Goal: Check status: Check status

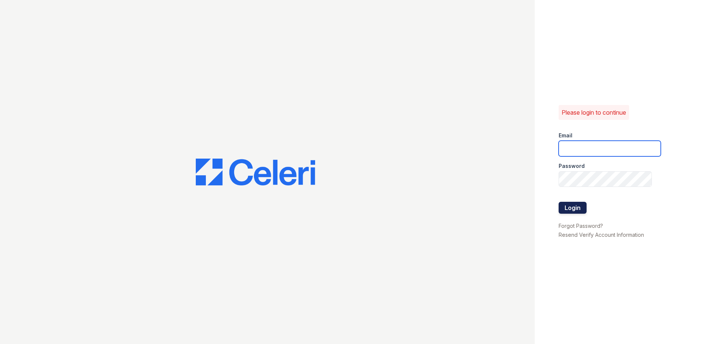
type input "[EMAIL_ADDRESS][DOMAIN_NAME]"
click at [570, 208] on button "Login" at bounding box center [572, 208] width 28 height 12
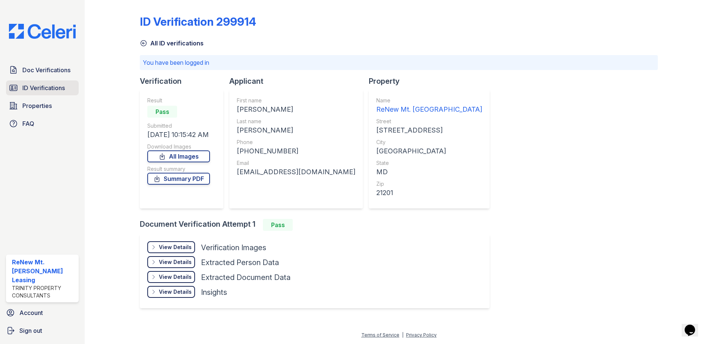
click at [50, 94] on link "ID Verifications" at bounding box center [42, 88] width 73 height 15
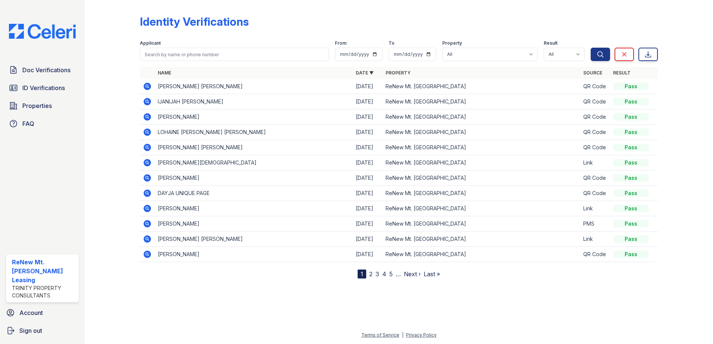
click at [146, 113] on icon at bounding box center [147, 117] width 9 height 9
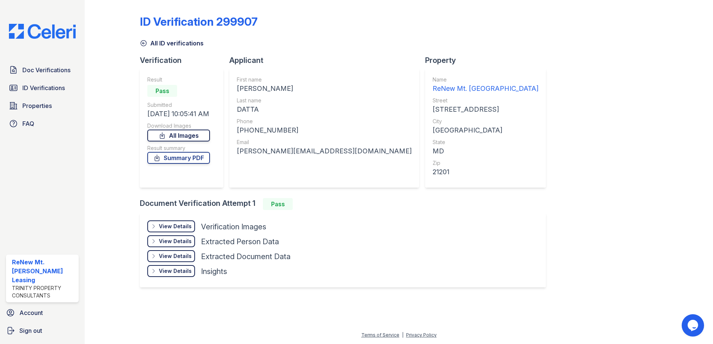
click at [179, 132] on link "All Images" at bounding box center [178, 136] width 63 height 12
click at [177, 135] on link "All Images" at bounding box center [178, 136] width 63 height 12
drag, startPoint x: 659, startPoint y: 126, endPoint x: 640, endPoint y: 123, distance: 18.9
click at [659, 126] on div at bounding box center [678, 150] width 43 height 295
